Goal: Transaction & Acquisition: Purchase product/service

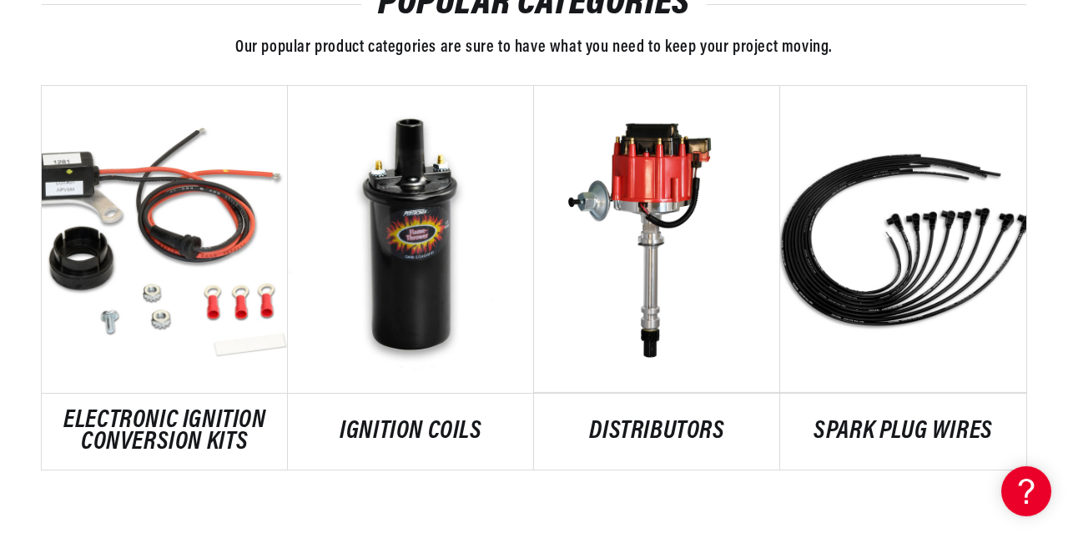
scroll to position [914, 0]
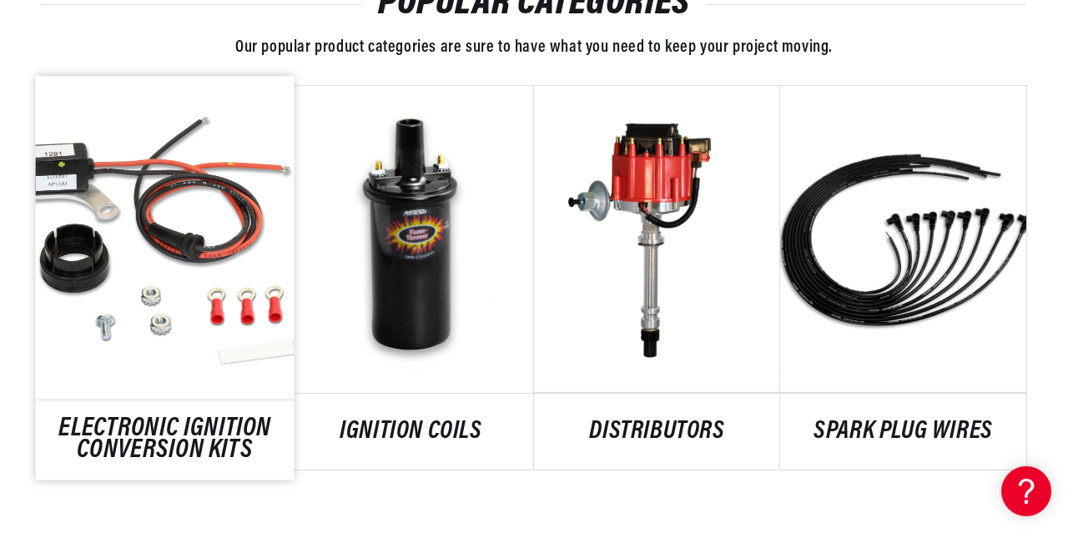
click at [206, 440] on link "ELECTRONIC IGNITION CONVERSION KITS" at bounding box center [165, 439] width 259 height 45
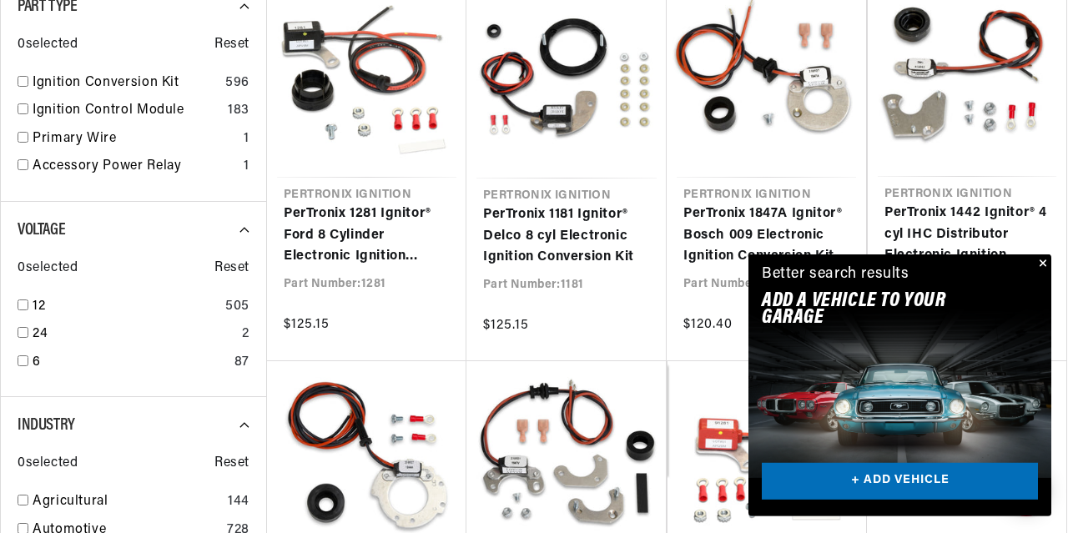
scroll to position [470, 0]
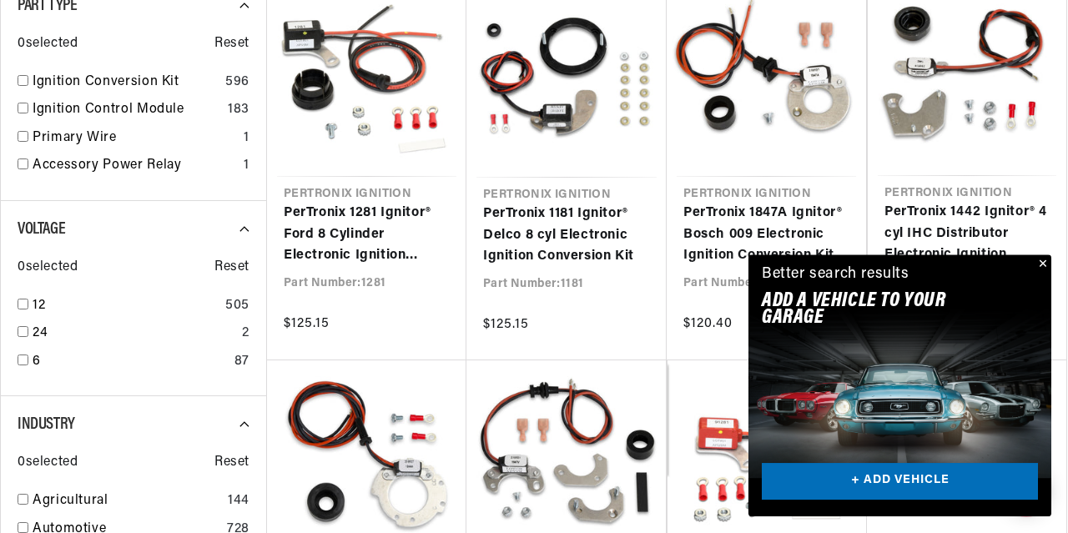
click at [1045, 260] on button "Close" at bounding box center [1041, 264] width 20 height 20
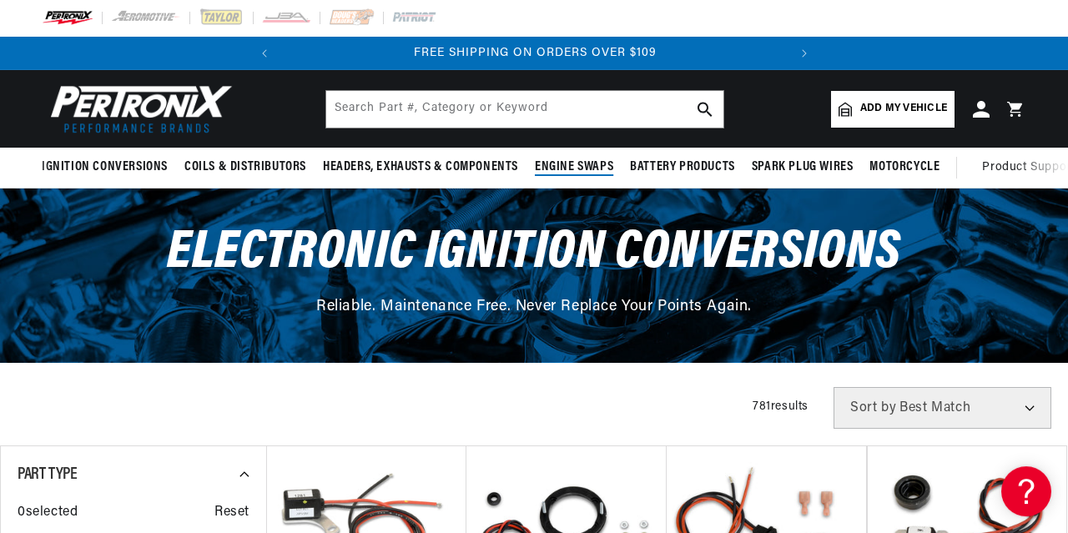
scroll to position [0, 0]
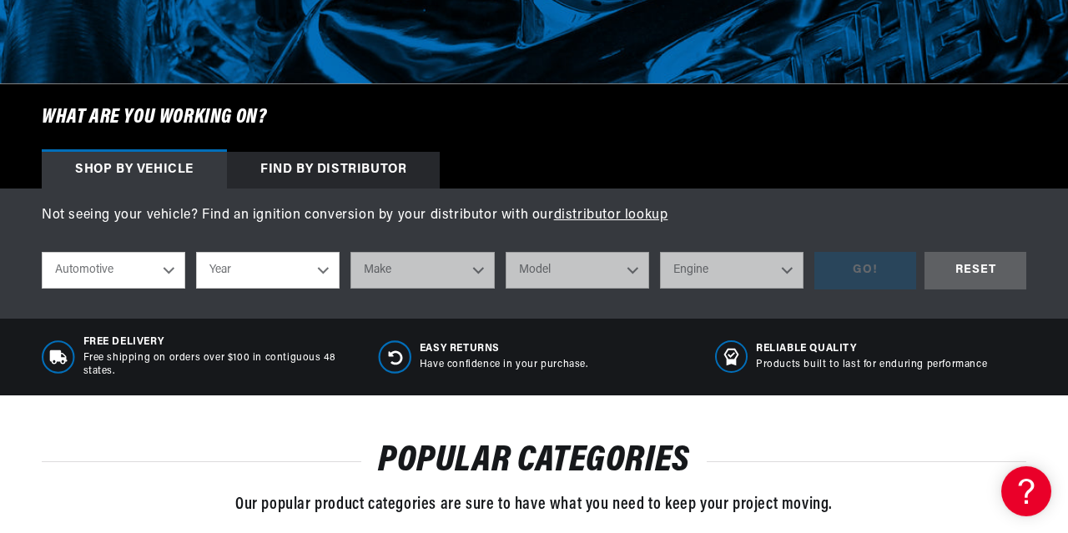
click at [196, 252] on select "Year 2026 2025 2024 2023 2022 2021 2020 2019 2018 2017 2016 2015 2014 2013 2012…" at bounding box center [267, 270] width 143 height 37
select select "1978"
click option "1978" at bounding box center [0, 0] width 0 height 0
select select "1978"
click at [350, 252] on select "Make Alfa Romeo American Motors Audi Avanti BMW Buick Cadillac Checker Chevrole…" at bounding box center [421, 270] width 143 height 37
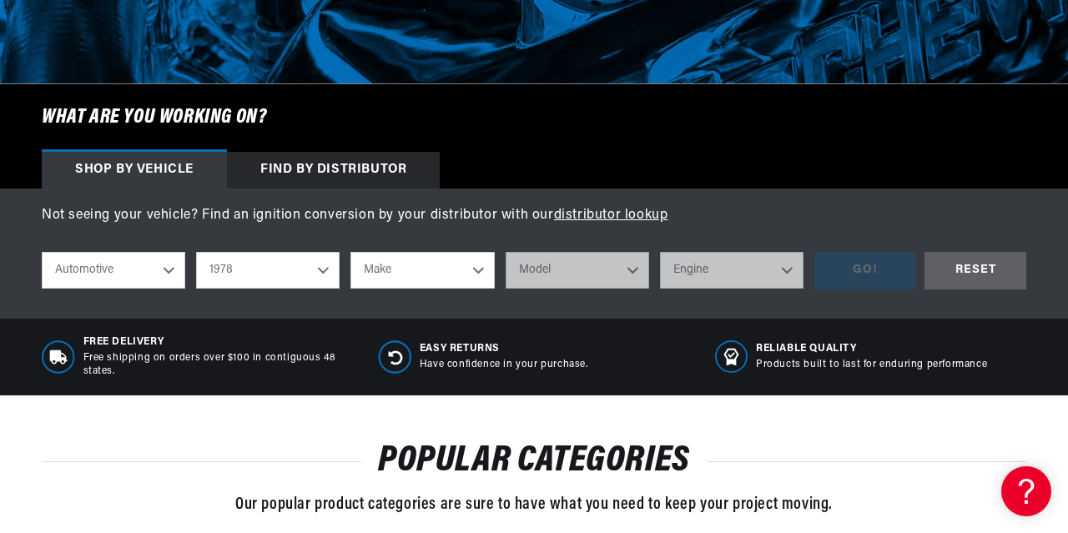
select select "IHC-Truck"
click option "IHC Truck" at bounding box center [0, 0] width 0 height 0
select select "IHC-Truck"
click at [505, 252] on select "Model All models" at bounding box center [576, 270] width 143 height 37
select select "All-models"
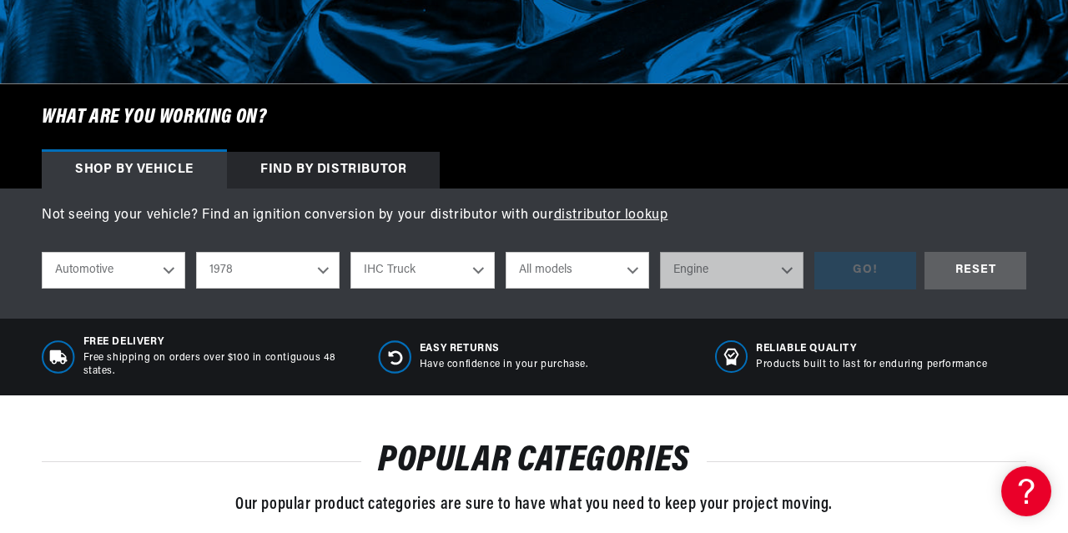
click option "All models" at bounding box center [0, 0] width 0 height 0
select select "All-models"
click at [660, 252] on select "Engine 4 8 404, 446" at bounding box center [731, 270] width 143 height 37
select select "404,-446"
click option "404, 446" at bounding box center [0, 0] width 0 height 0
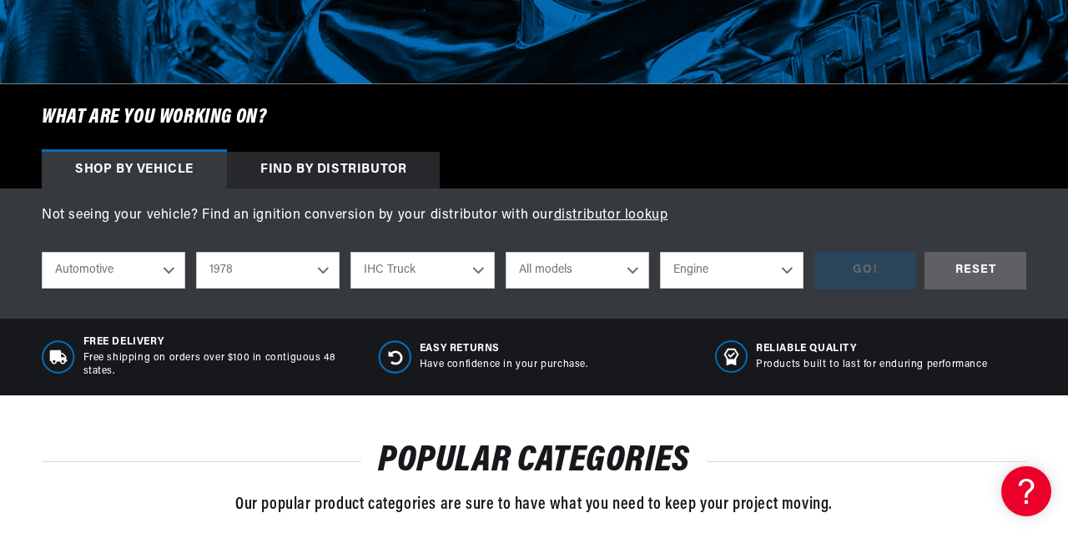
select select "404,-446"
click at [842, 276] on div "GO!" at bounding box center [865, 271] width 102 height 38
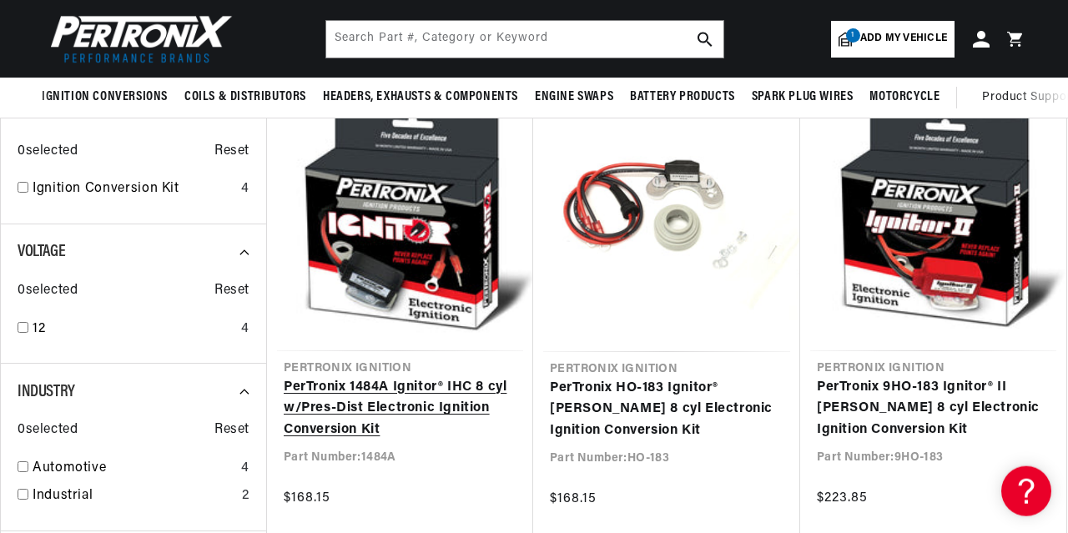
scroll to position [0, 505]
click at [460, 405] on link "PerTronix 1484A Ignitor® IHC 8 cyl w/Pres-Dist Electronic Ignition Conversion K…" at bounding box center [400, 409] width 233 height 64
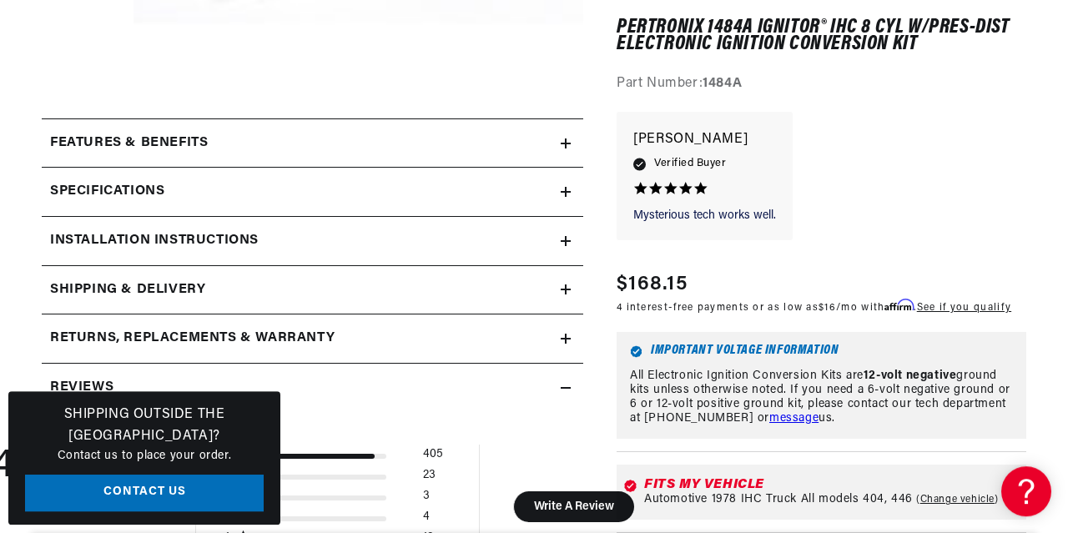
scroll to position [631, 0]
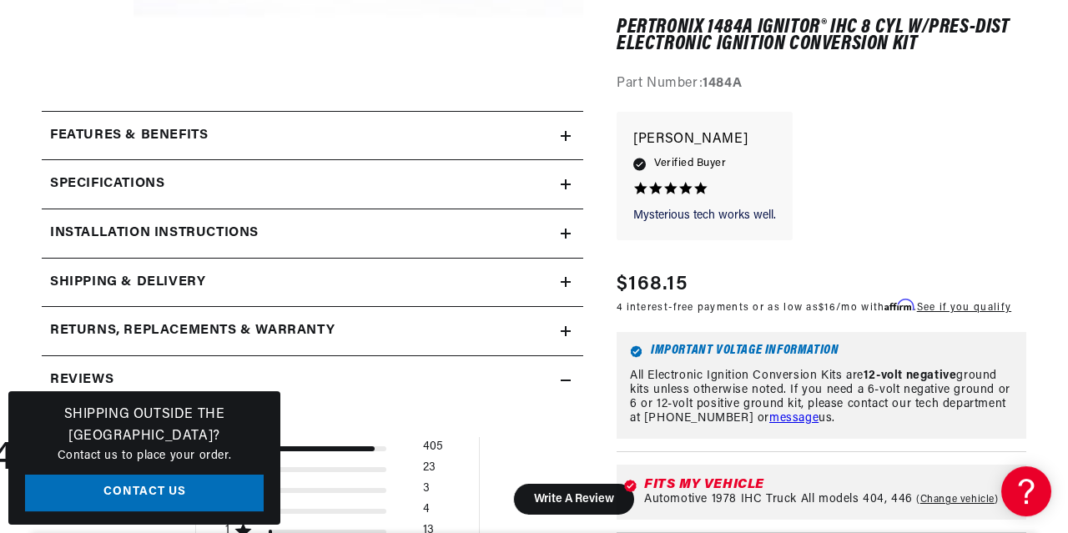
click at [565, 142] on summary "Features & Benefits" at bounding box center [312, 136] width 541 height 48
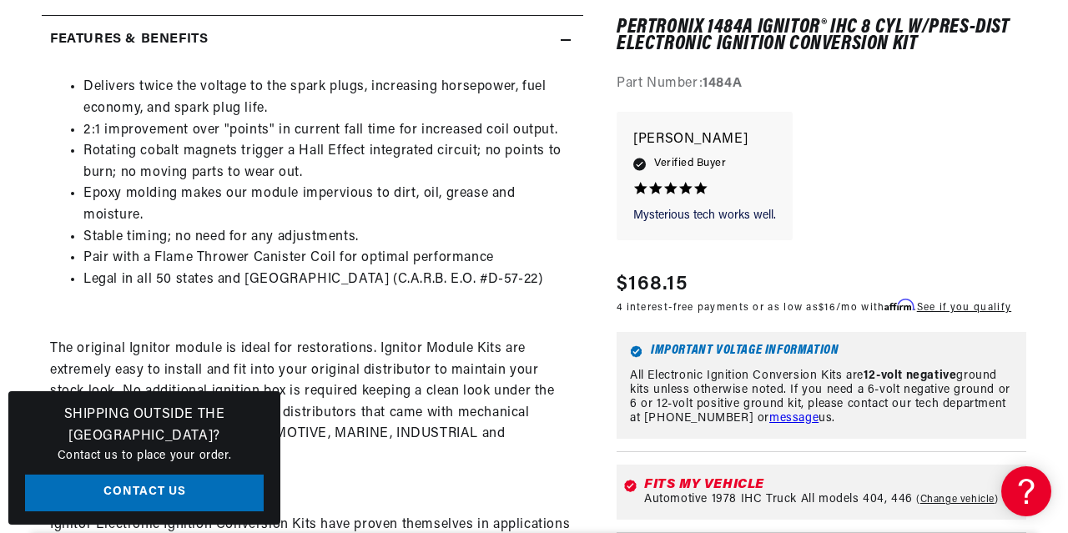
scroll to position [729, 0]
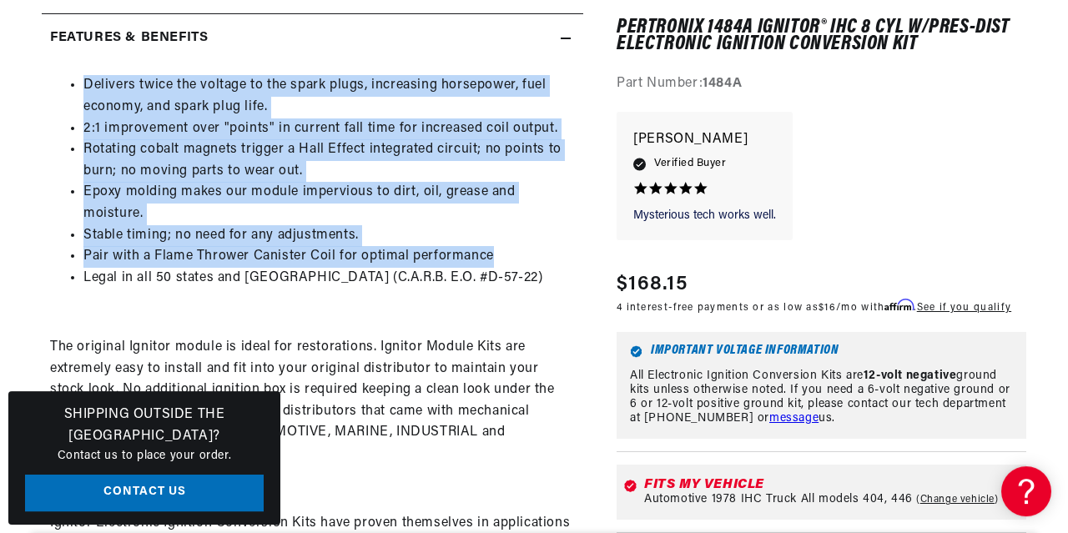
drag, startPoint x: 84, startPoint y: 83, endPoint x: 488, endPoint y: 266, distance: 443.1
click at [488, 266] on ul "Delivers twice the voltage to the spark plugs, increasing horsepower, fuel econ…" at bounding box center [312, 182] width 525 height 214
copy ul "Delivers twice the voltage to the spark plugs, increasing horsepower, fuel econ…"
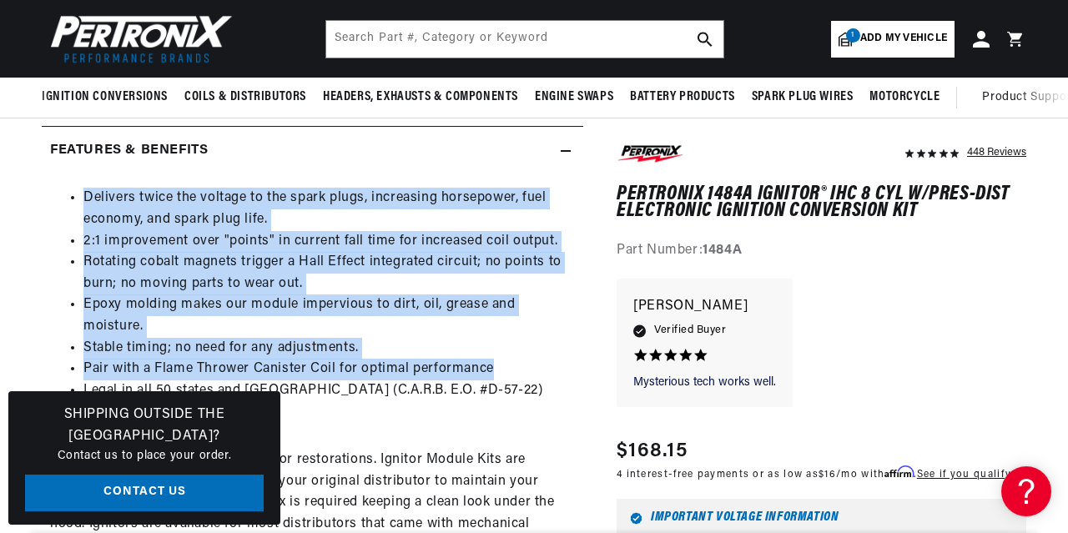
scroll to position [584, 0]
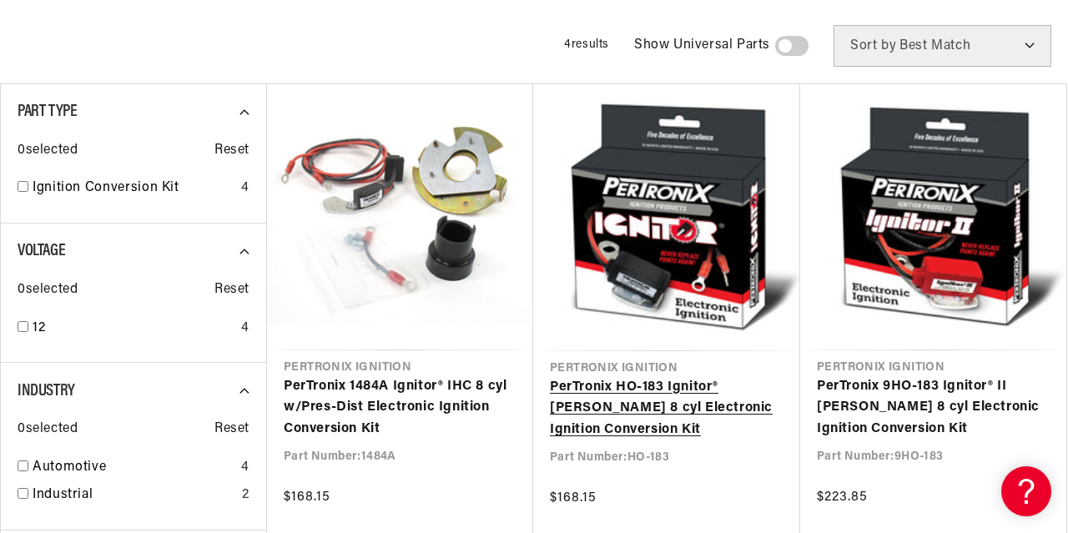
click at [580, 386] on link "PerTronix HO-183 Ignitor® [PERSON_NAME] 8 cyl Electronic Ignition Conversion Kit" at bounding box center [667, 409] width 234 height 64
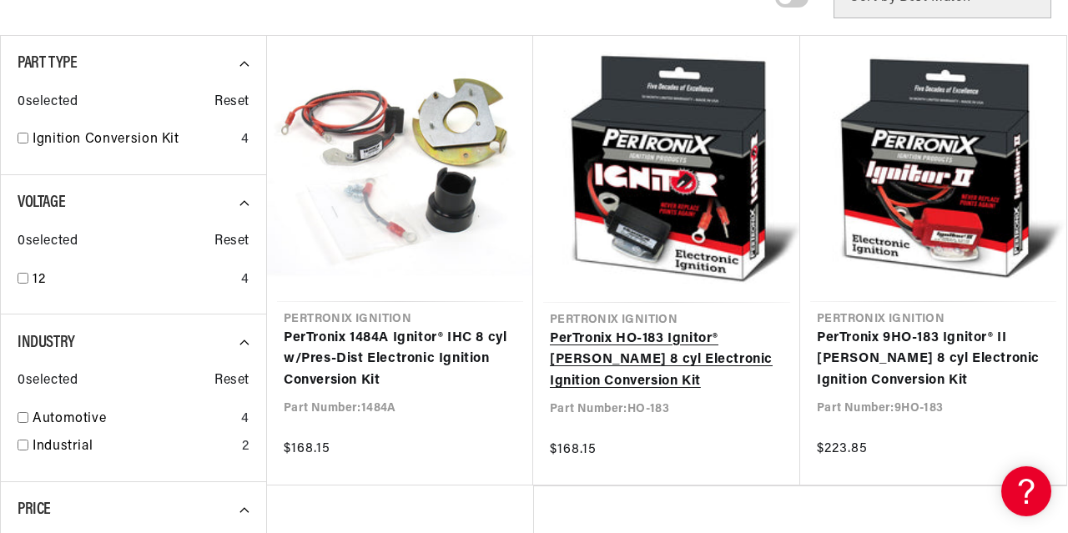
scroll to position [324, 0]
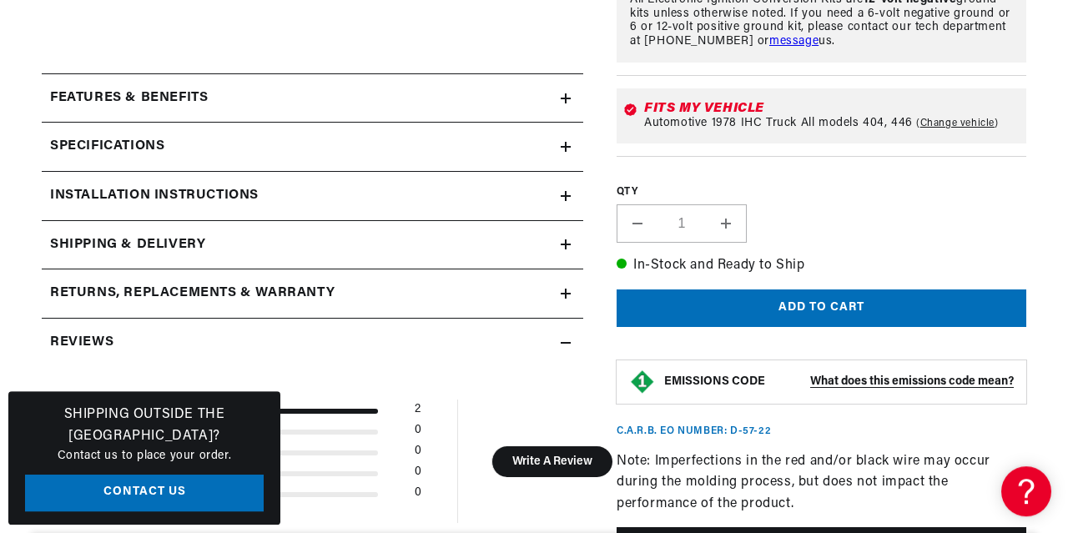
scroll to position [669, 0]
click at [561, 93] on icon at bounding box center [566, 98] width 10 height 10
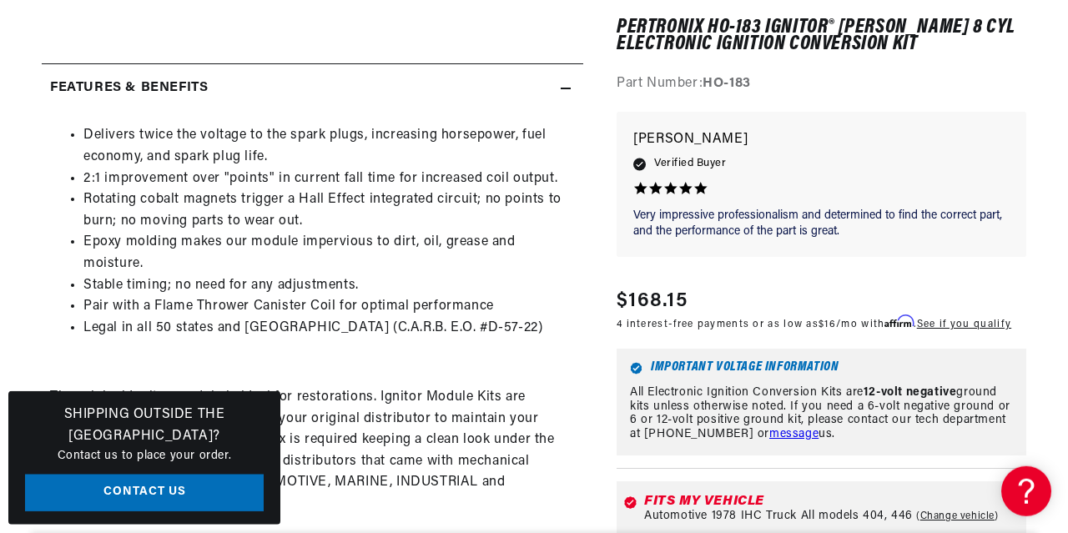
scroll to position [682, 0]
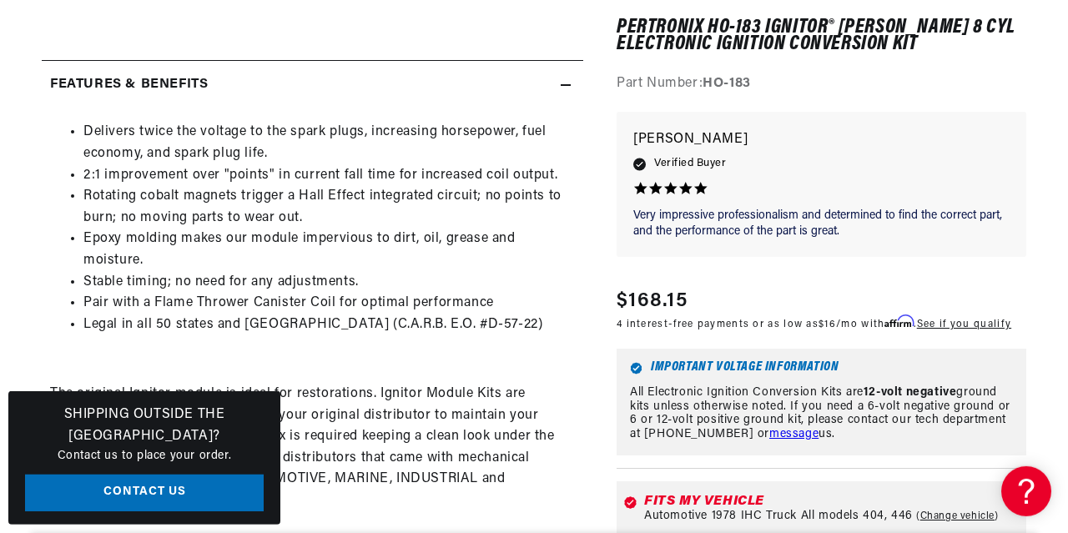
click at [202, 310] on li "Pair with a Flame Thrower Canister Coil for optimal performance" at bounding box center [328, 304] width 491 height 22
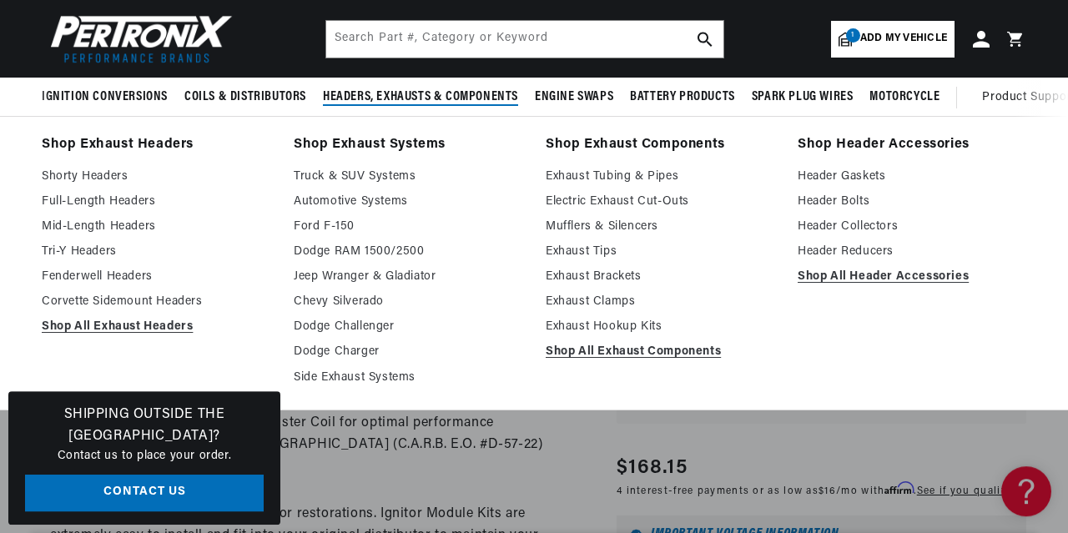
scroll to position [565, 0]
